Goal: Find specific page/section: Find specific page/section

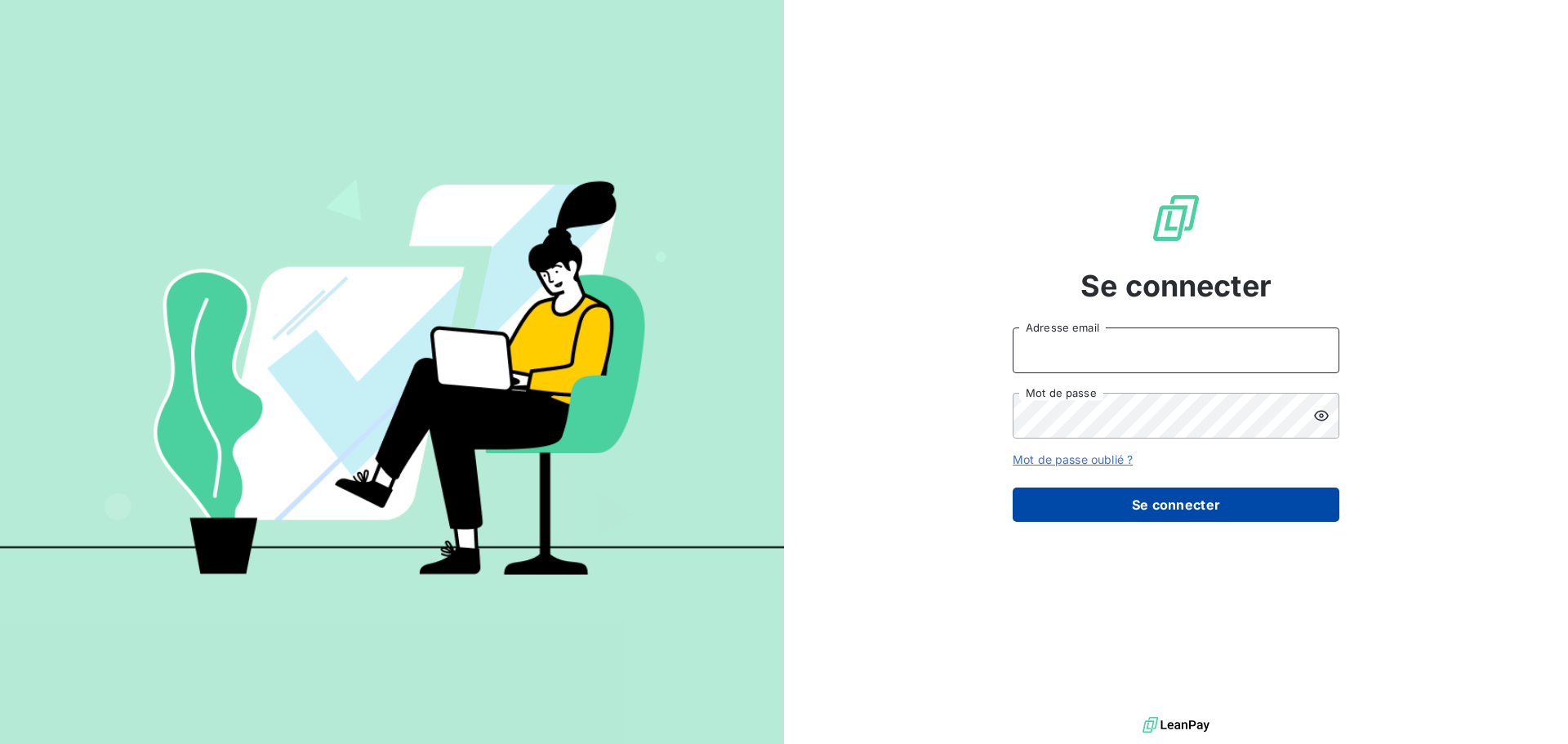
type input "[EMAIL_ADDRESS][DOMAIN_NAME]"
click at [1199, 492] on button "Se connecter" at bounding box center [1176, 505] width 327 height 34
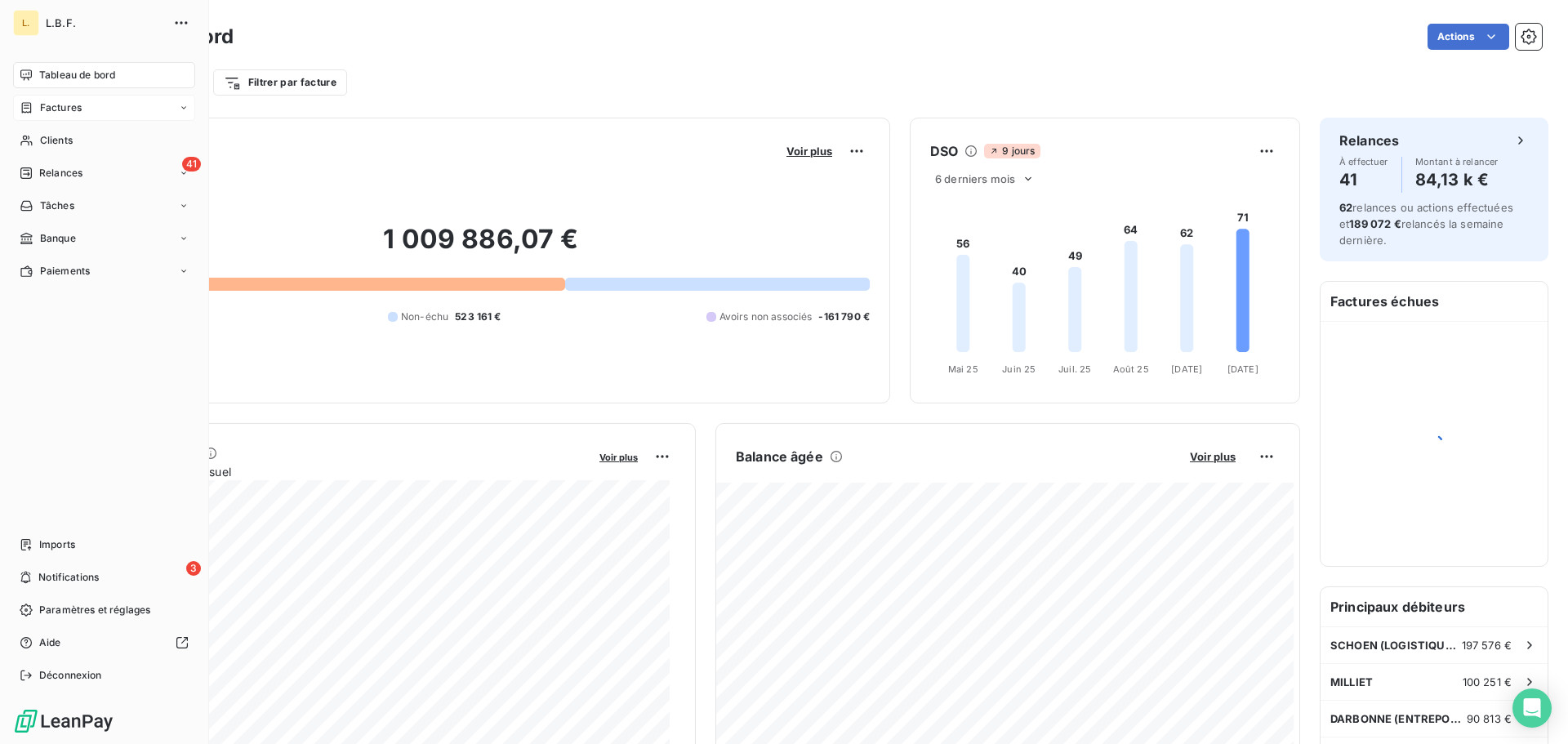
click at [42, 108] on span "Factures" at bounding box center [61, 108] width 41 height 14
click at [117, 145] on div "Factures" at bounding box center [113, 140] width 163 height 26
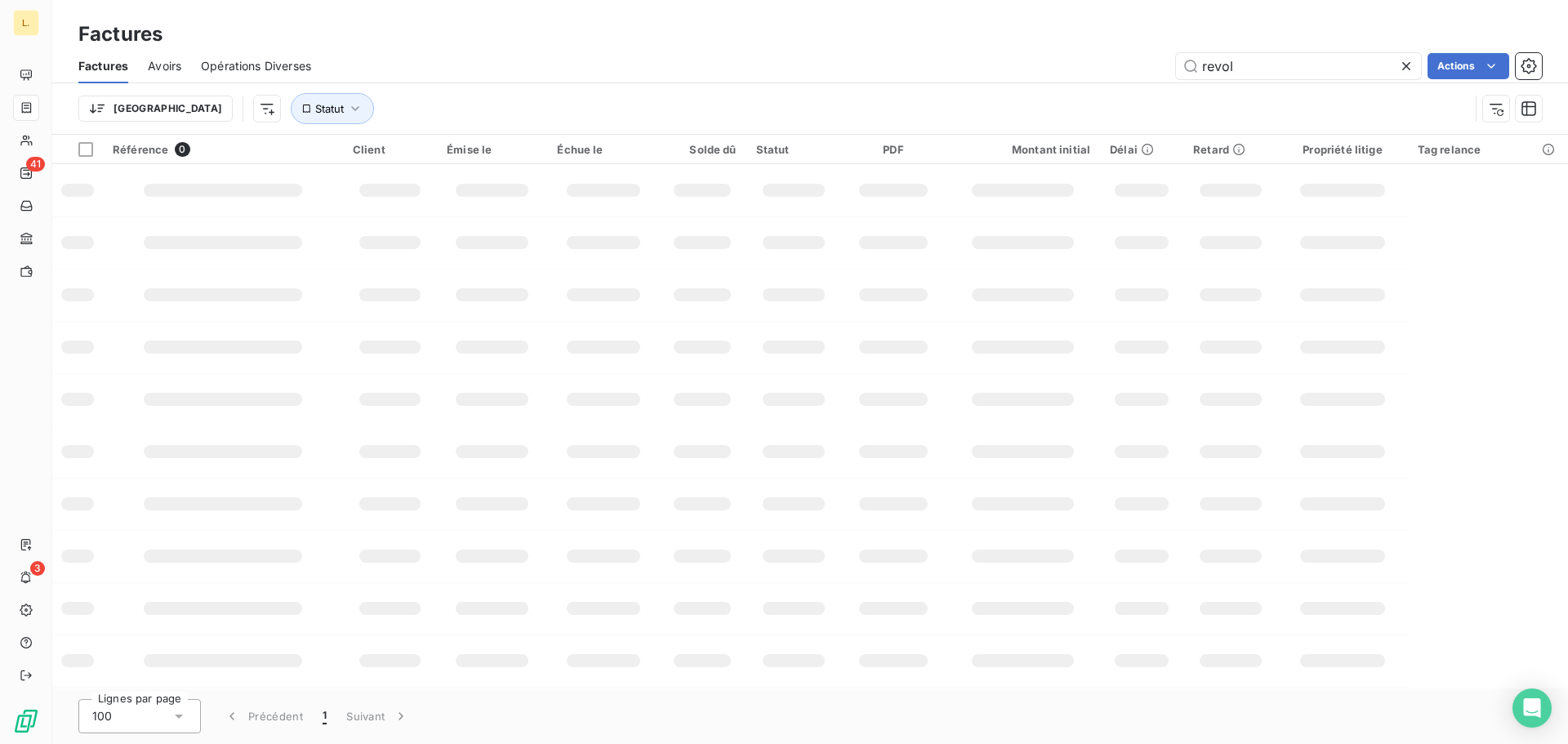
drag, startPoint x: 1282, startPoint y: 67, endPoint x: 1129, endPoint y: 41, distance: 155.2
click at [1129, 41] on div "Factures Factures Avoirs Opérations Diverses revol Actions Trier Statut" at bounding box center [810, 67] width 1516 height 135
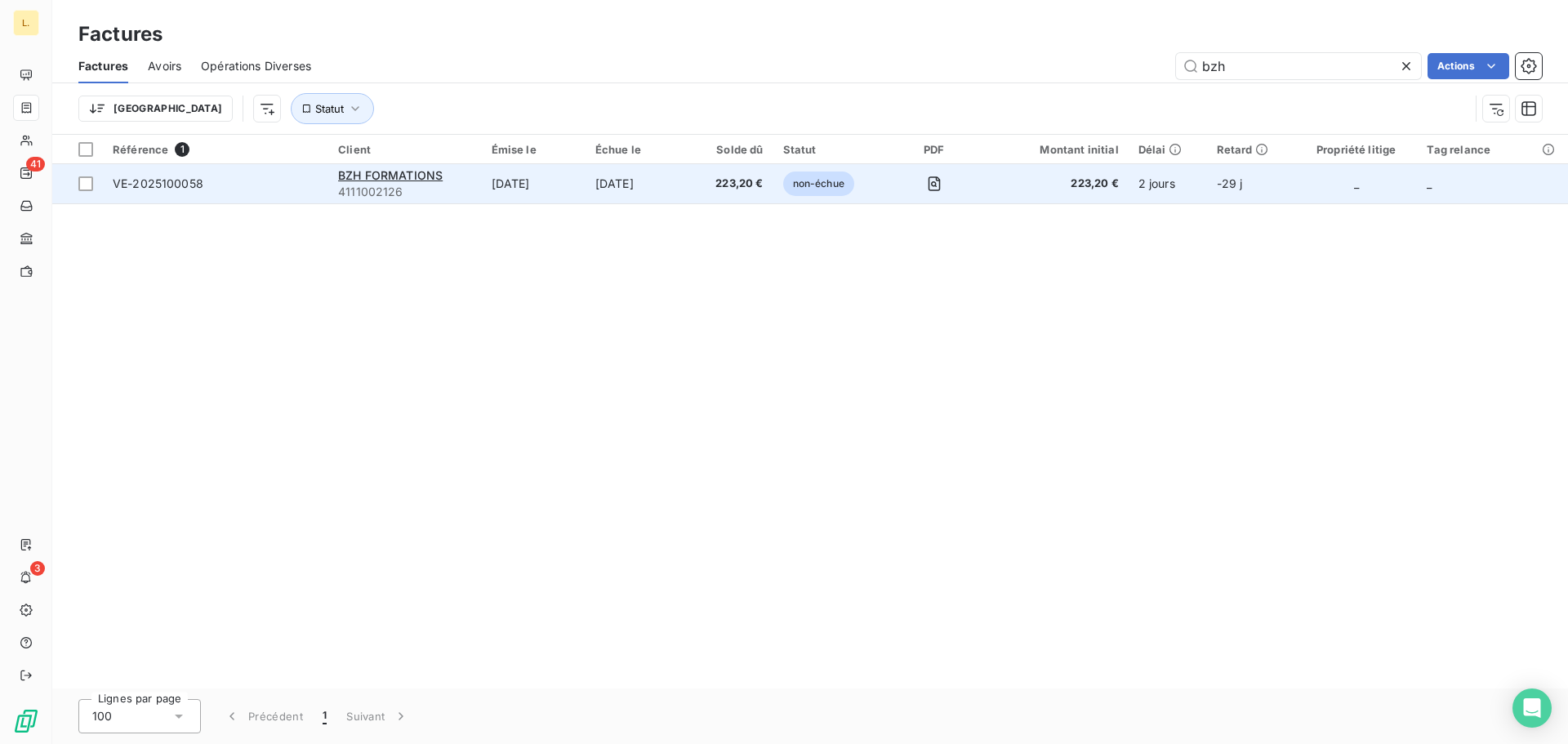
type input "bzh"
click at [503, 188] on td "[DATE]" at bounding box center [533, 184] width 103 height 40
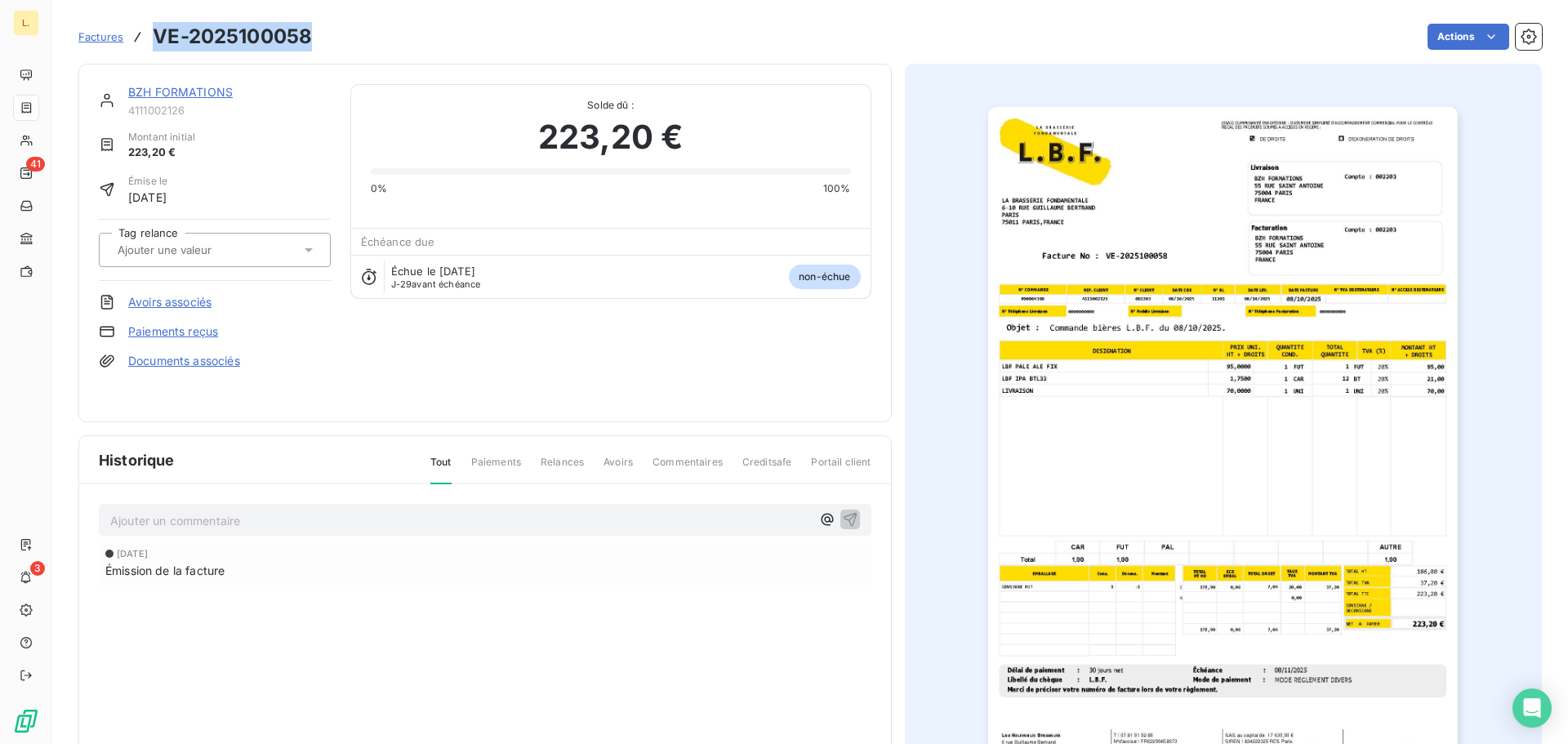
drag, startPoint x: 317, startPoint y: 36, endPoint x: 157, endPoint y: 31, distance: 160.1
click at [157, 31] on div "Factures VE-2025100058 Actions" at bounding box center [809, 37] width 1463 height 34
copy h3 "VE-2025100058"
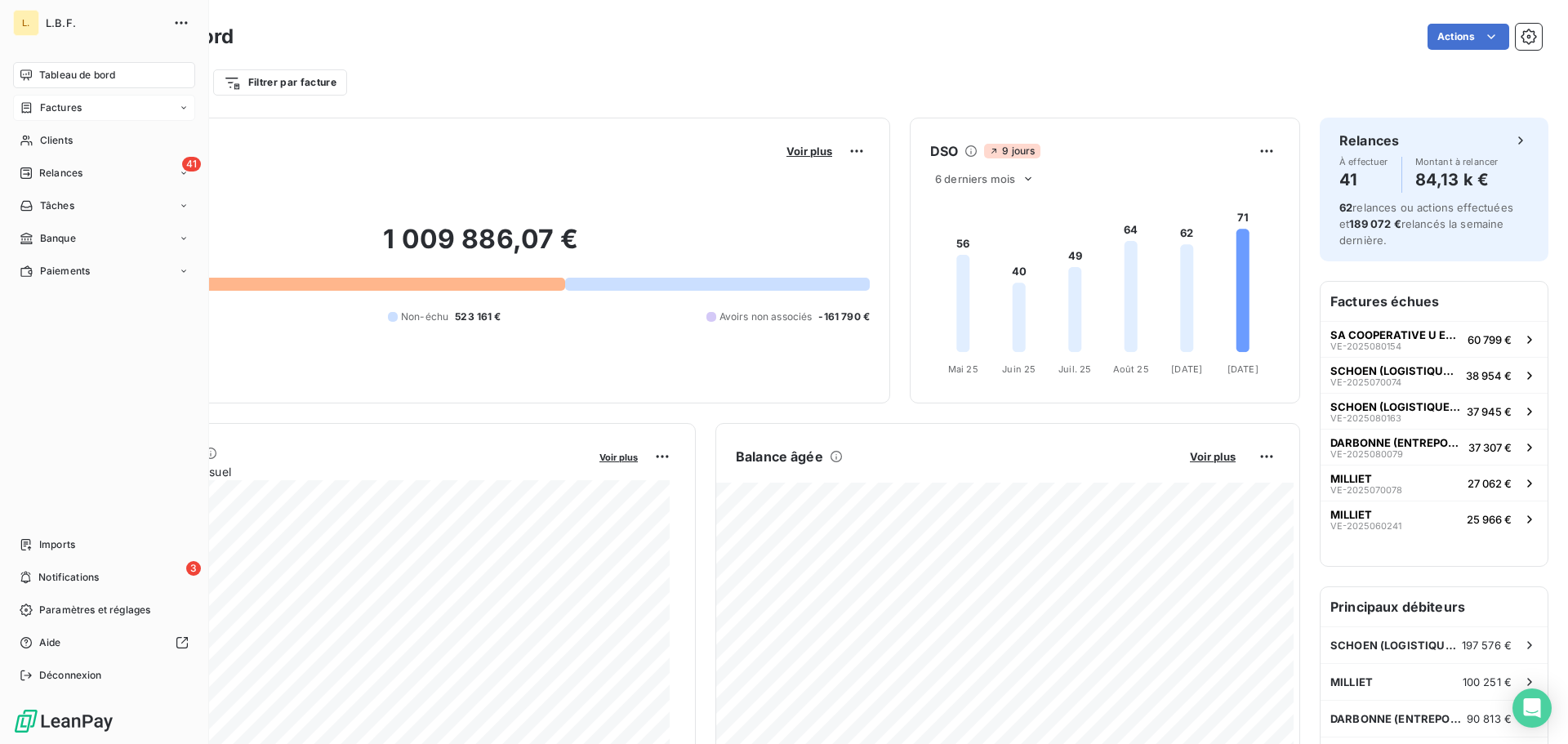
click at [60, 104] on span "Factures" at bounding box center [61, 108] width 41 height 14
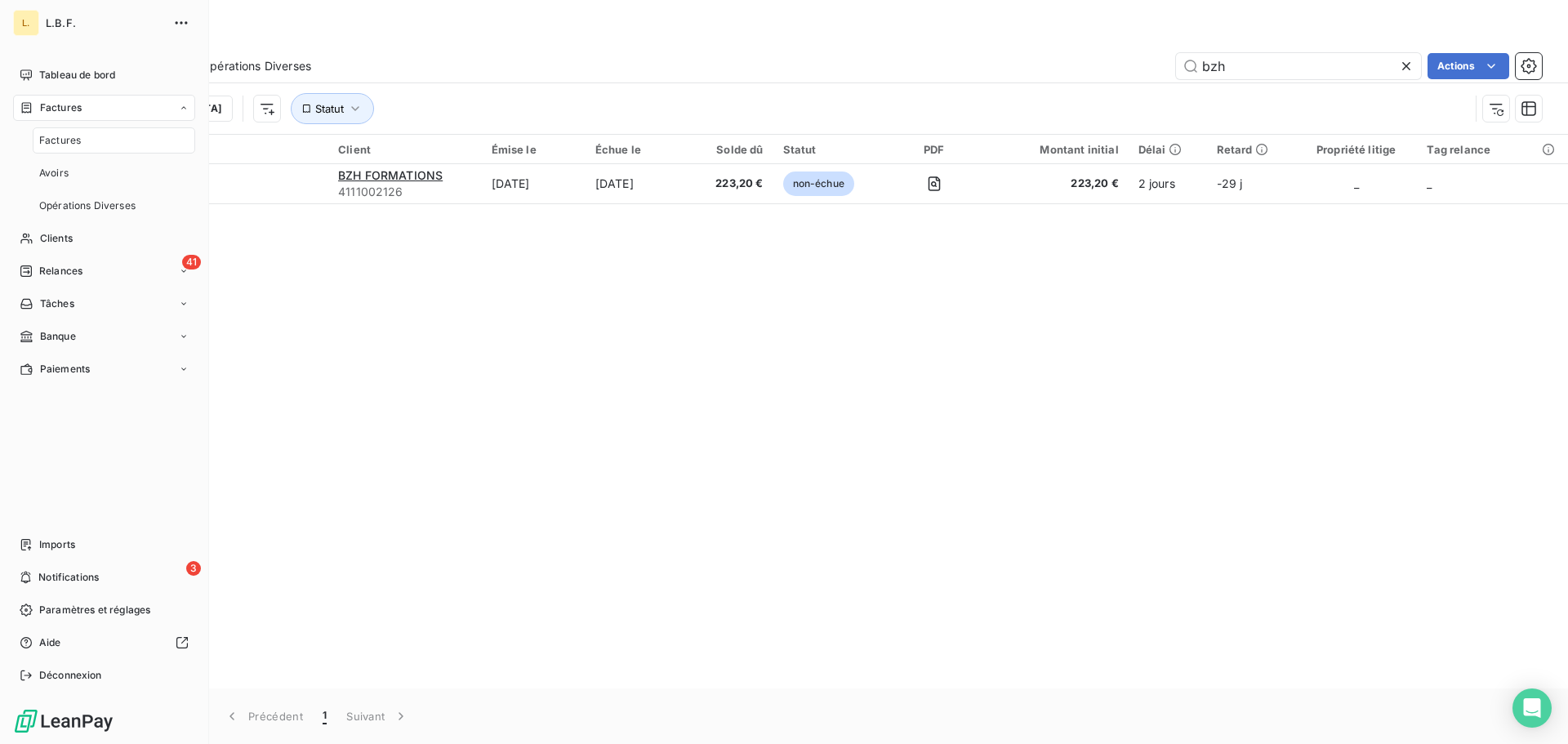
click at [118, 145] on div "Factures" at bounding box center [113, 140] width 163 height 26
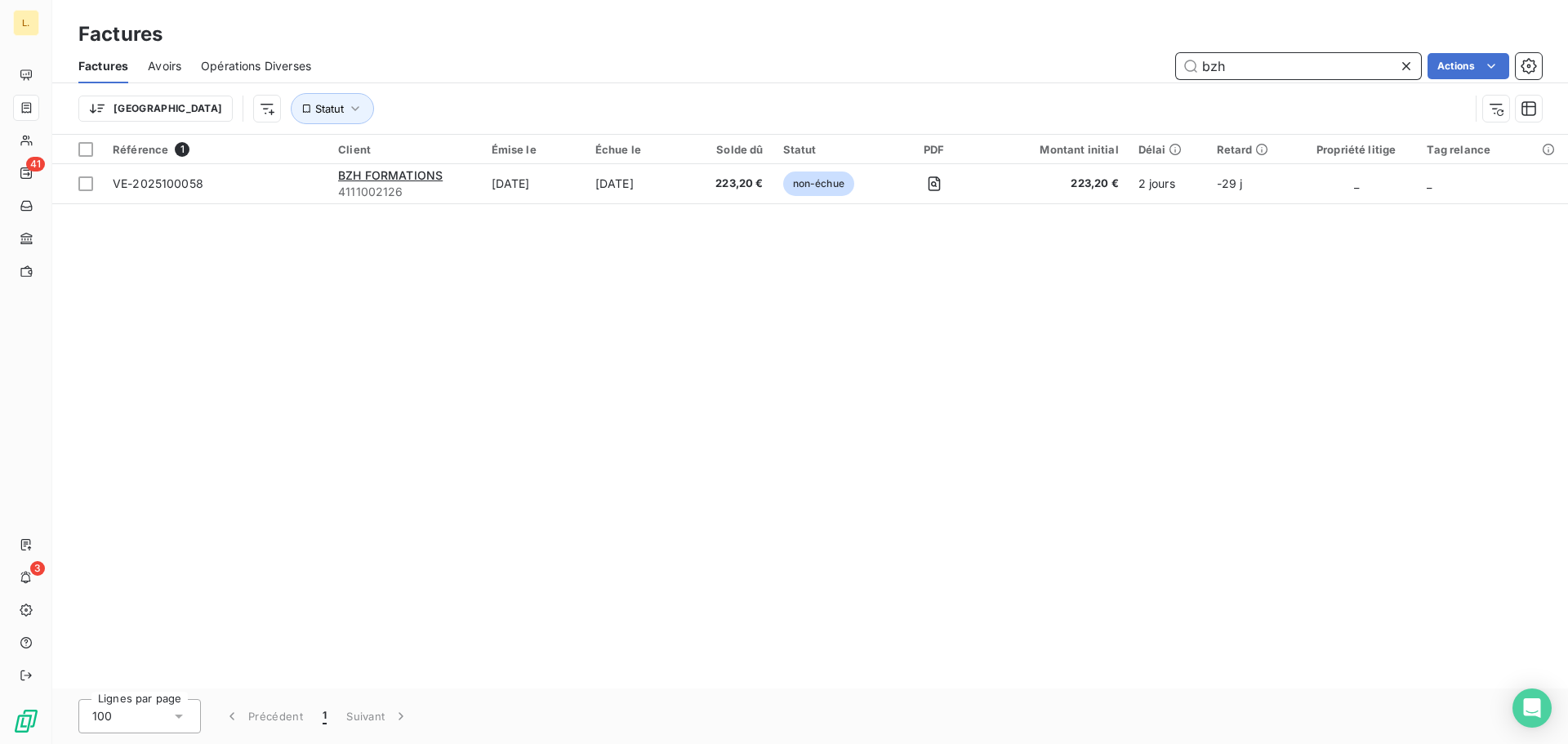
drag, startPoint x: 1238, startPoint y: 65, endPoint x: 1171, endPoint y: 71, distance: 67.3
click at [1172, 72] on div "bzh Actions" at bounding box center [936, 66] width 1211 height 26
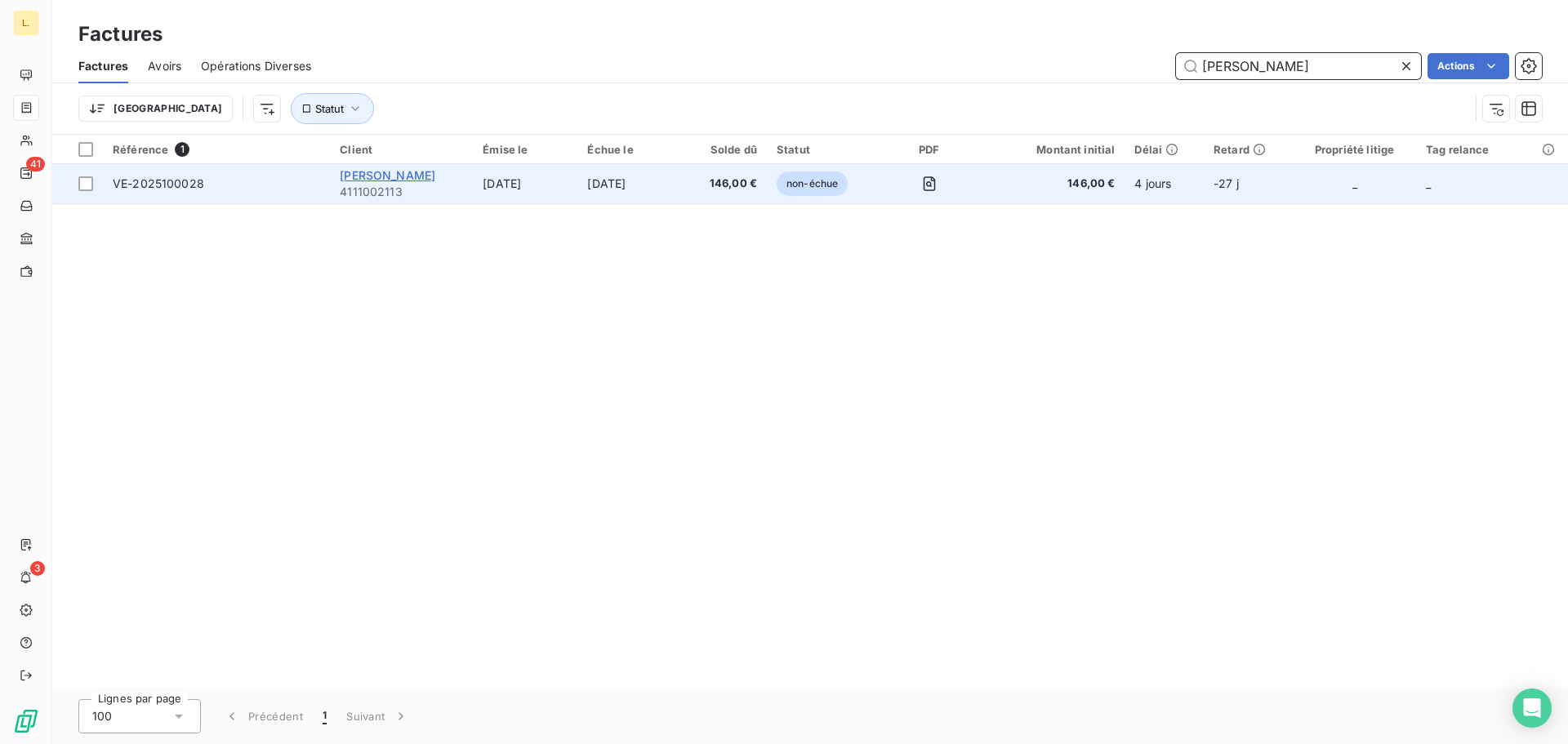
type input "[PERSON_NAME]"
click at [422, 175] on span "JULIAN BARBIERE" at bounding box center [387, 174] width 95 height 13
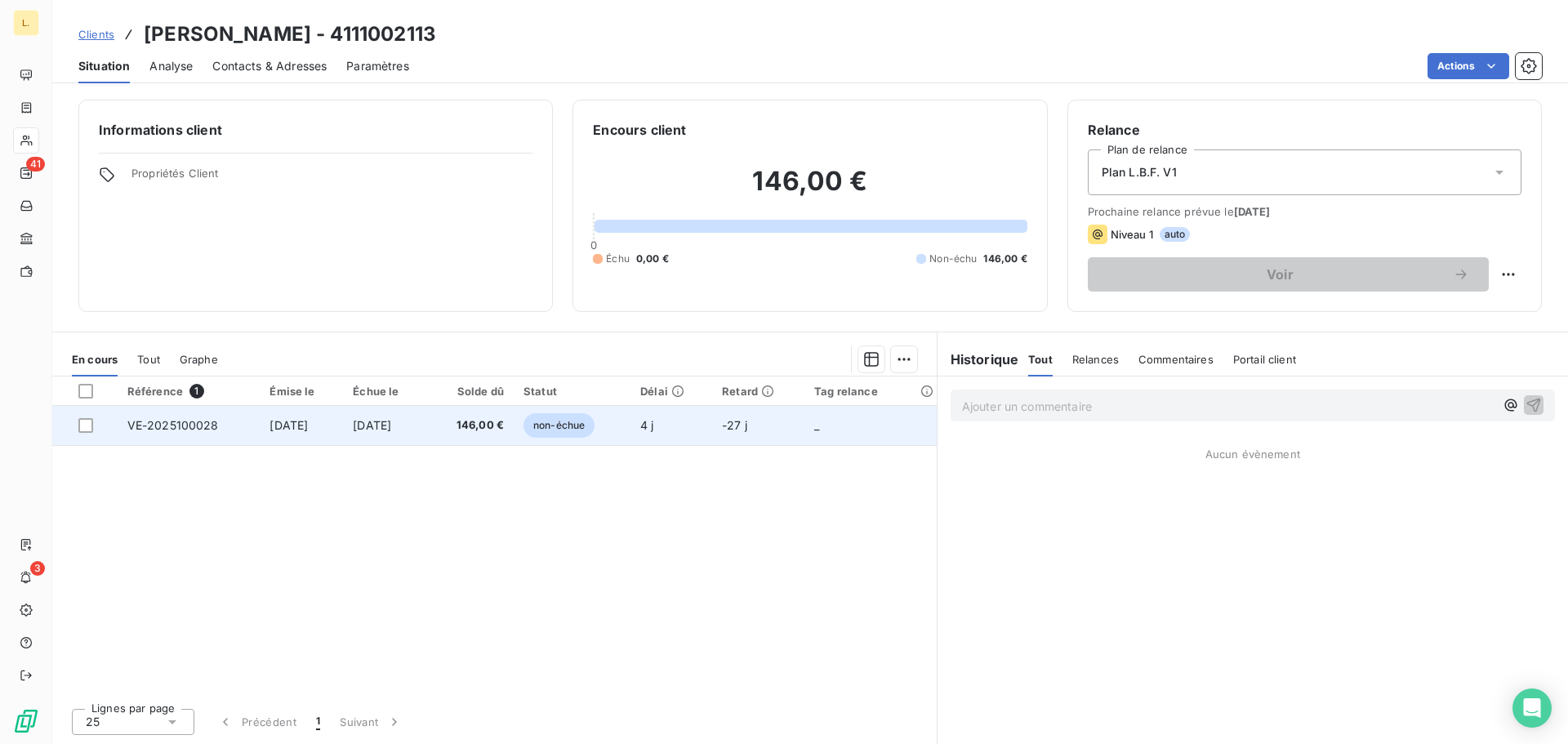
click at [325, 423] on td "6 oct. 2025" at bounding box center [301, 426] width 84 height 40
